Goal: Task Accomplishment & Management: Use online tool/utility

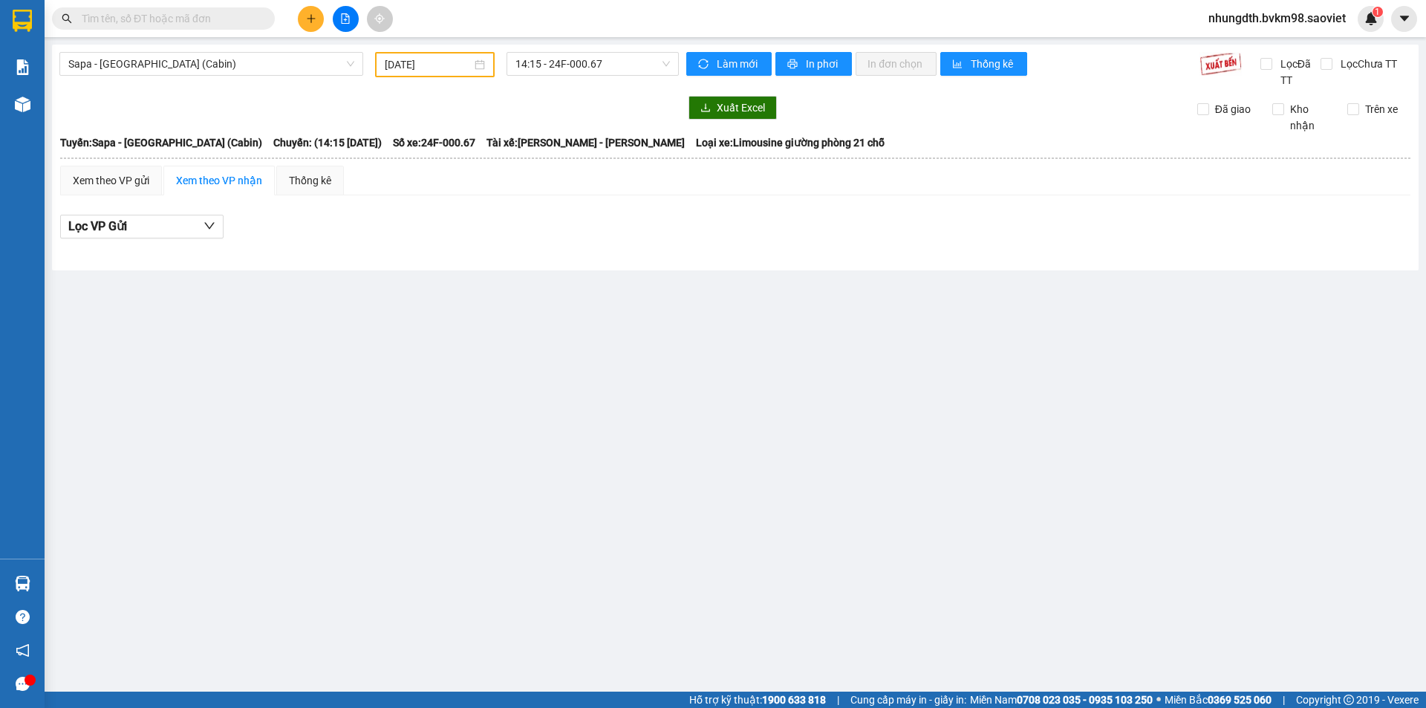
click at [427, 64] on input "[DATE]" at bounding box center [428, 64] width 87 height 16
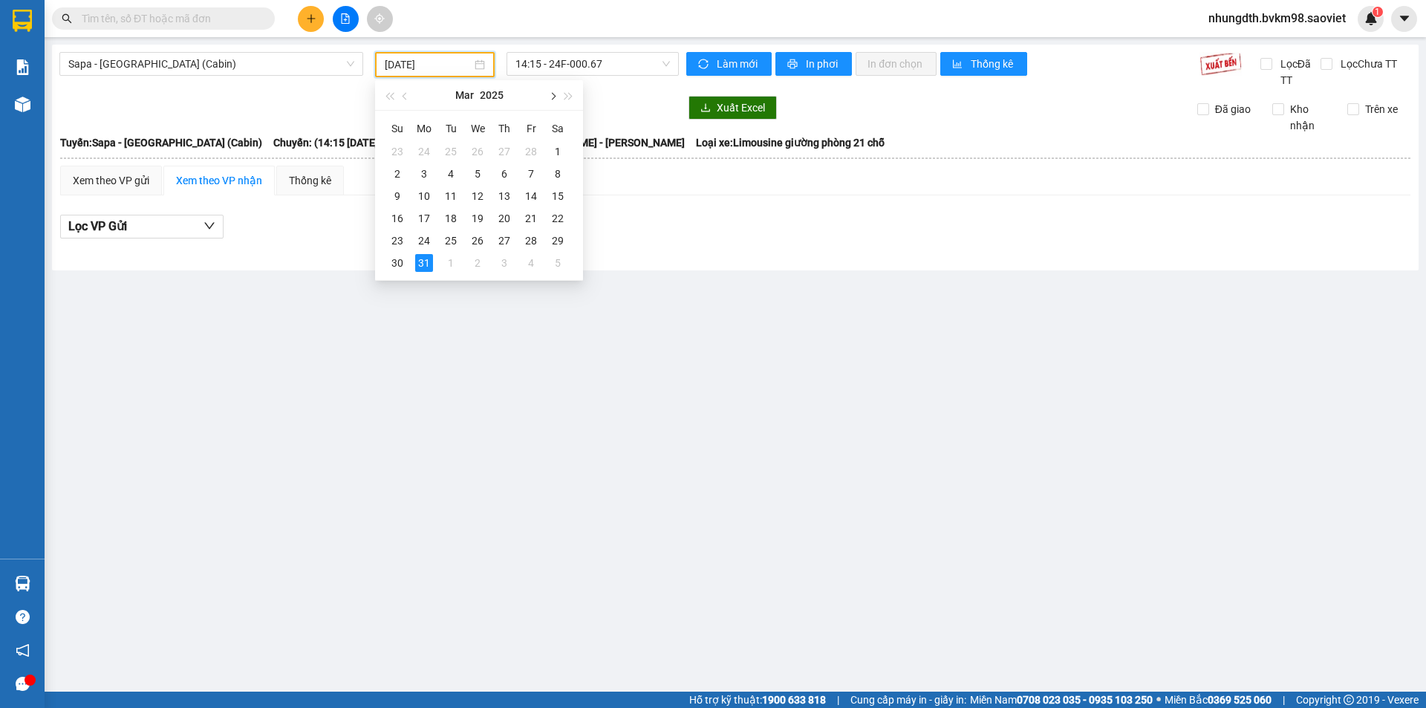
click at [550, 93] on button "button" at bounding box center [552, 95] width 16 height 30
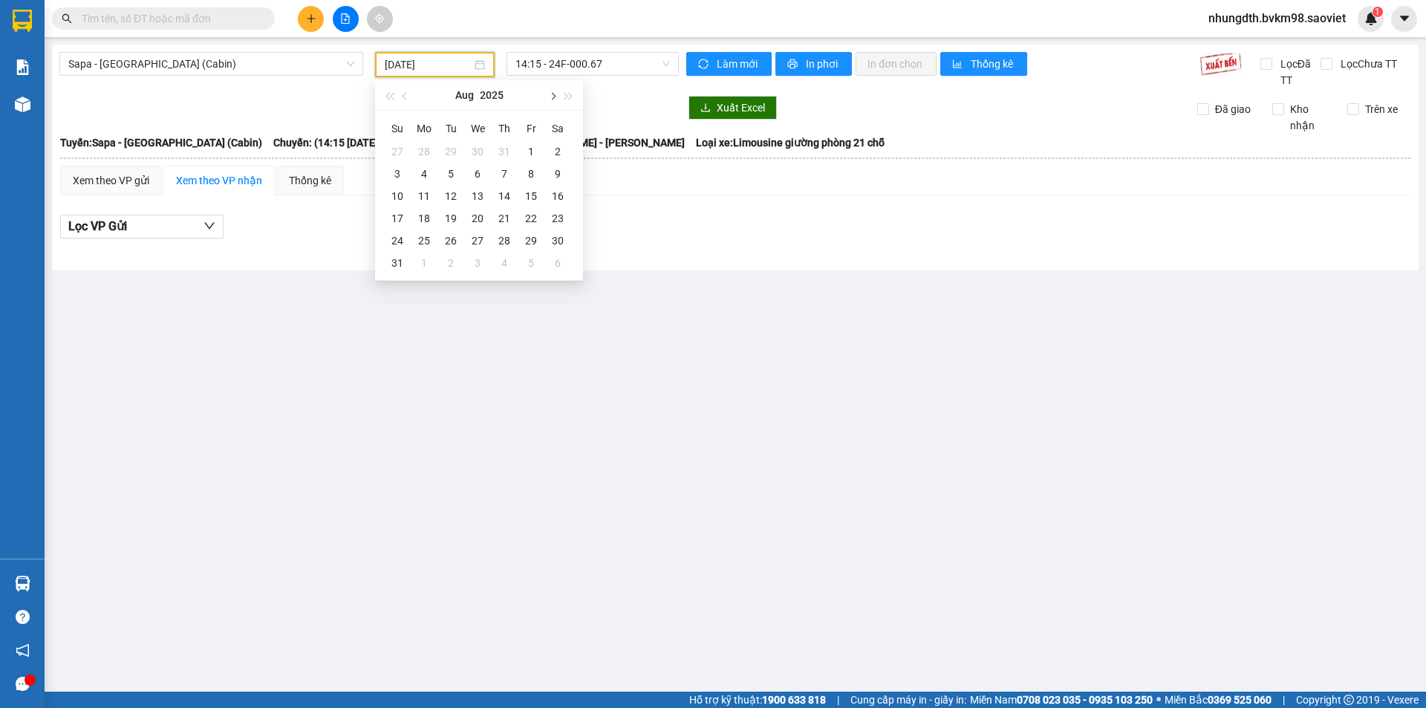
click at [550, 93] on button "button" at bounding box center [552, 95] width 16 height 30
click at [425, 196] on div "15" at bounding box center [424, 196] width 18 height 18
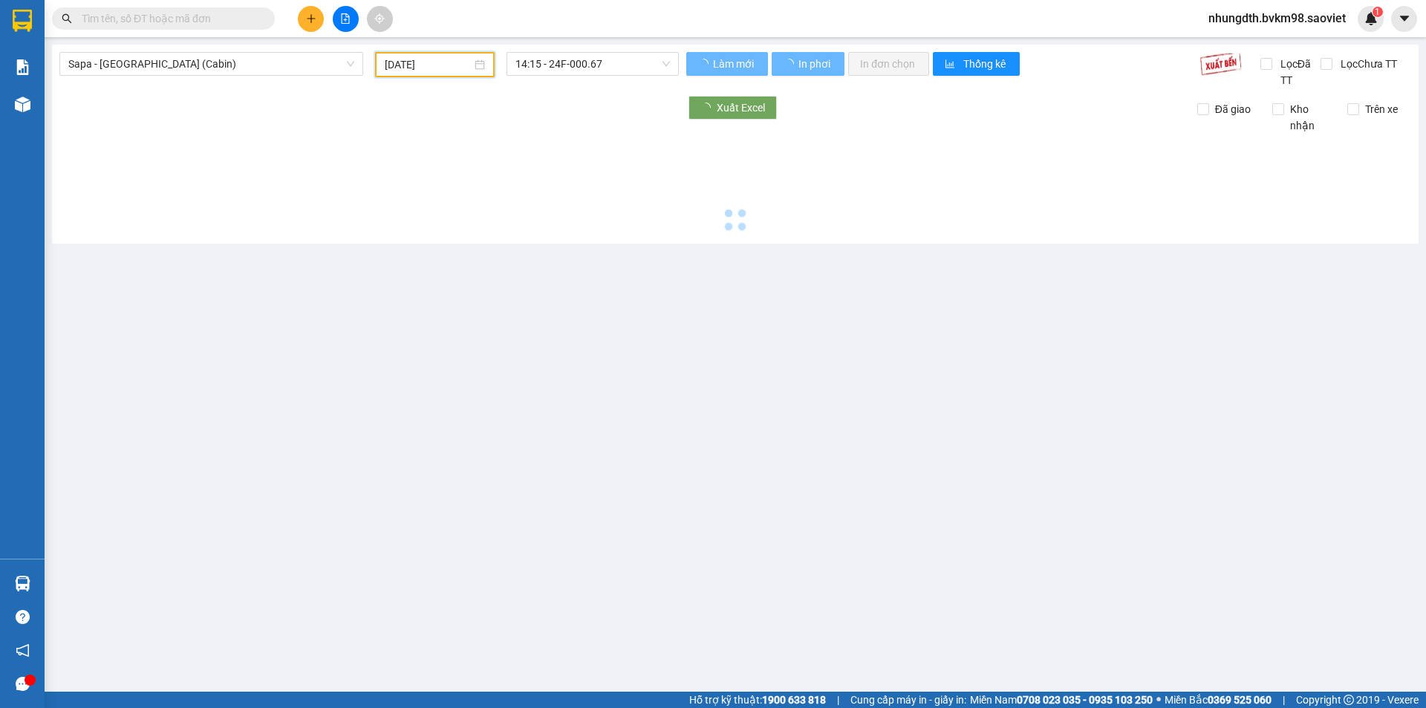
type input "[DATE]"
